Goal: Information Seeking & Learning: Learn about a topic

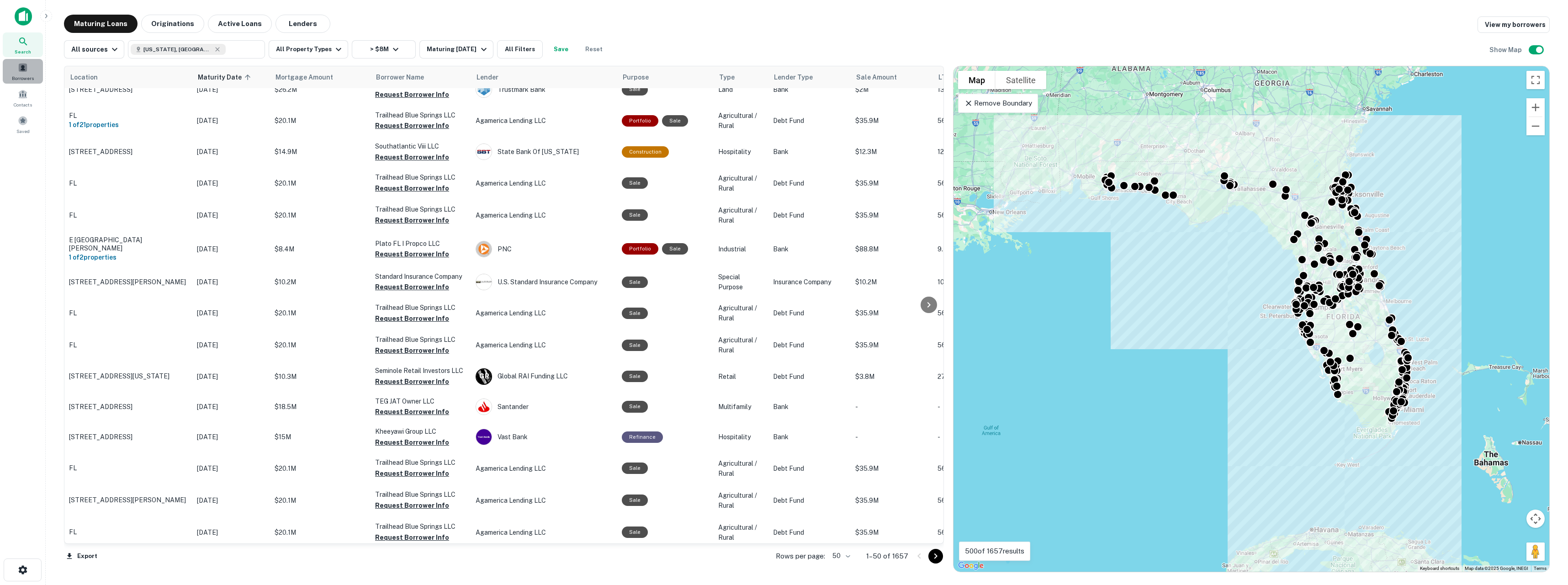
click at [23, 65] on span at bounding box center [23, 67] width 10 height 10
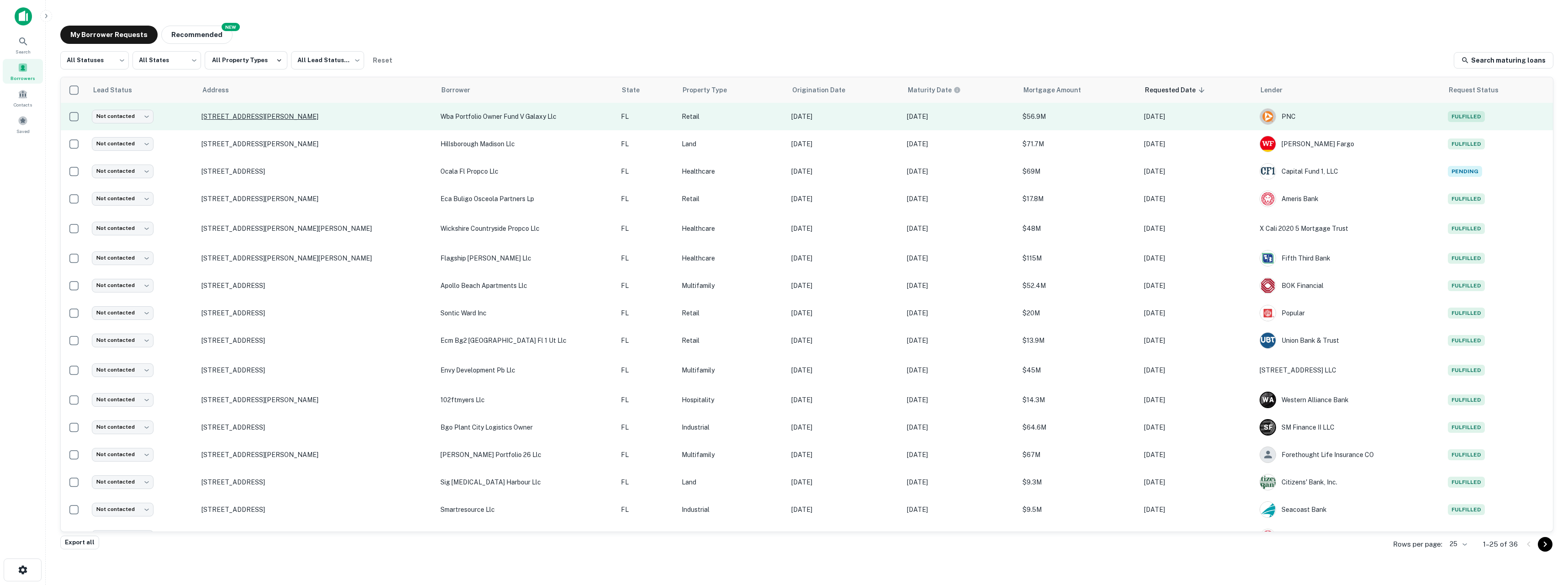
click at [296, 118] on p "[STREET_ADDRESS][PERSON_NAME]" at bounding box center [316, 116] width 231 height 8
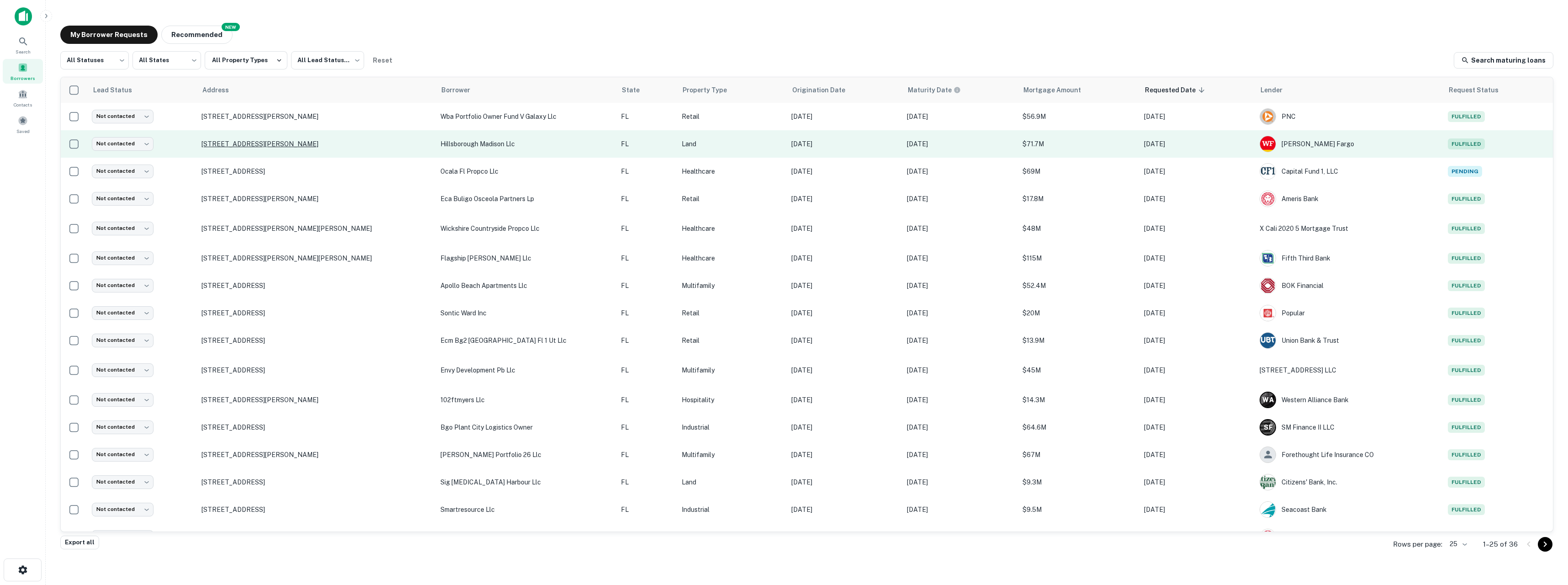
click at [295, 144] on p "[STREET_ADDRESS][PERSON_NAME]" at bounding box center [316, 144] width 231 height 8
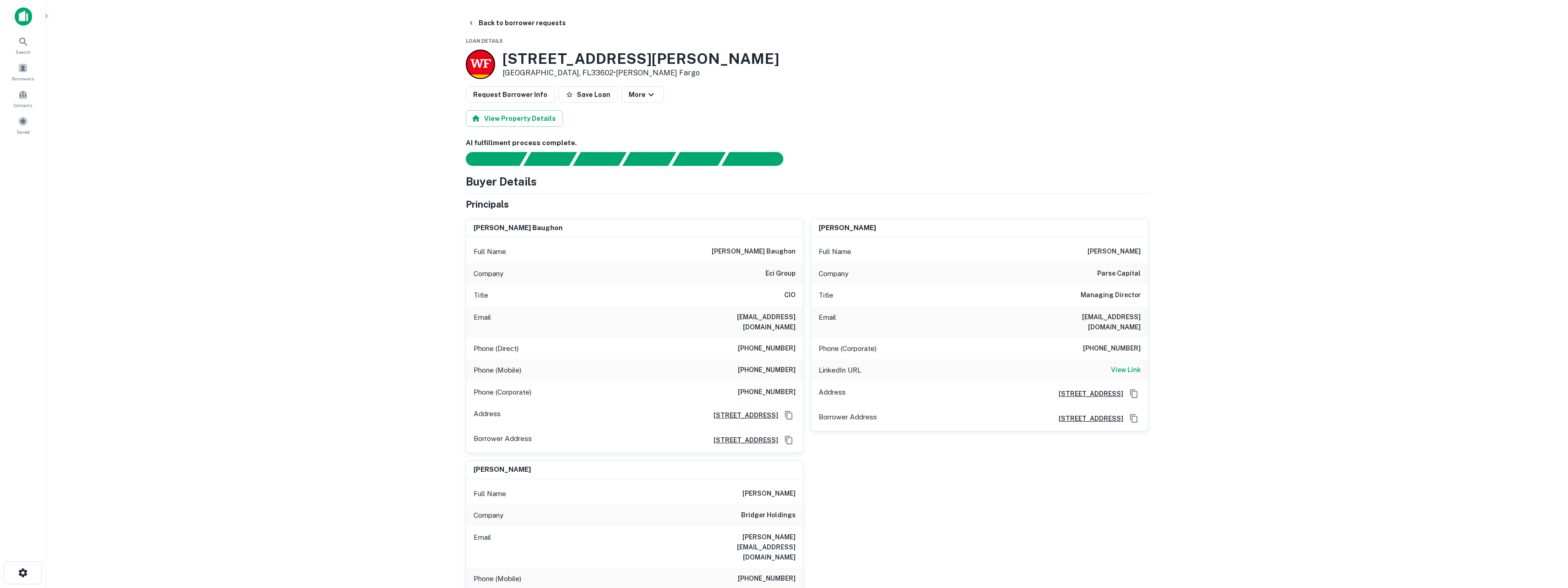
scroll to position [514, 0]
